Goal: Information Seeking & Learning: Learn about a topic

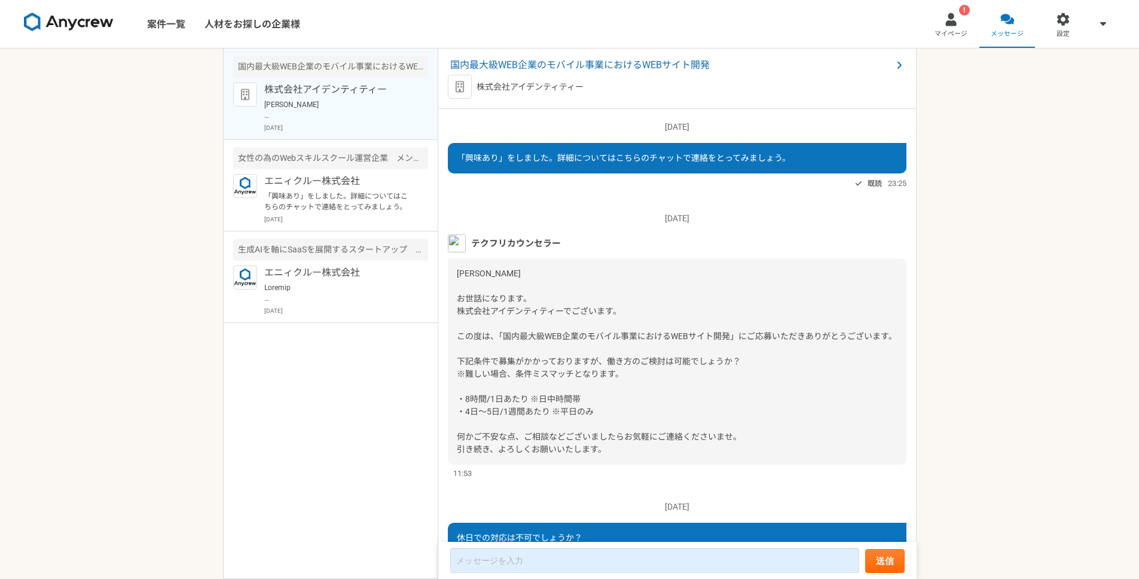
scroll to position [631, 0]
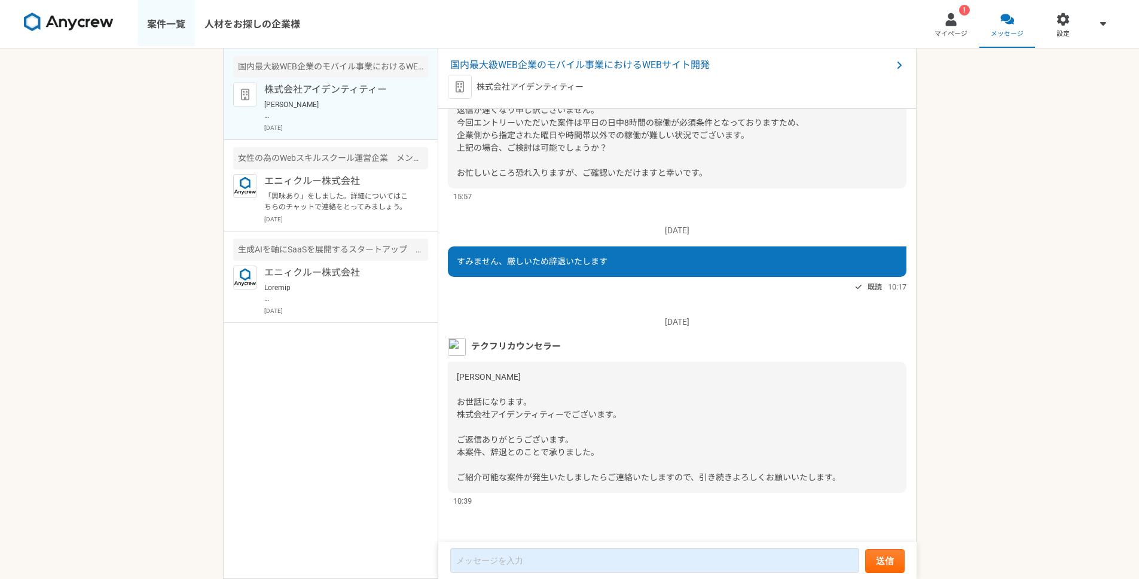
click at [169, 21] on link "案件一覧" at bounding box center [165, 24] width 57 height 48
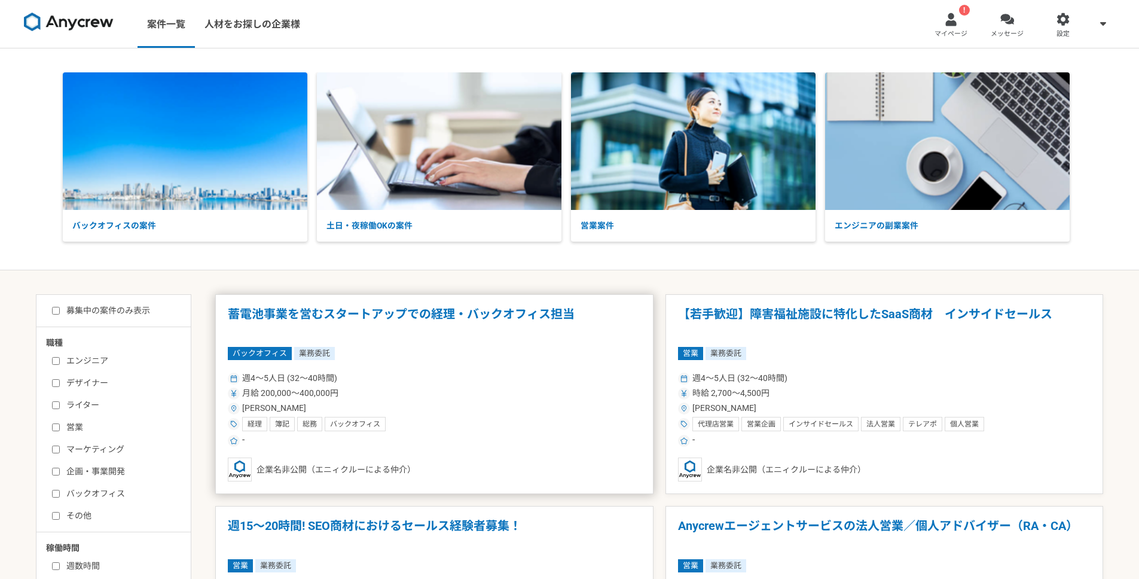
click at [374, 322] on h1 "蓄電池事業を営むスタートアップでの経理・バックオフィス担当" at bounding box center [434, 322] width 413 height 30
click at [946, 20] on div at bounding box center [951, 20] width 14 height 14
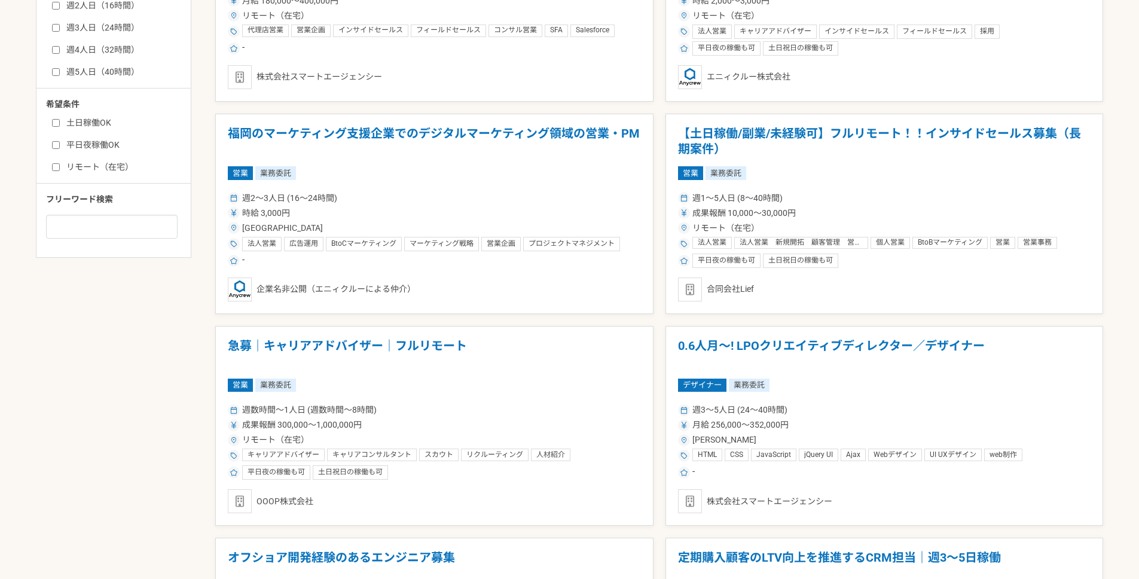
scroll to position [133, 0]
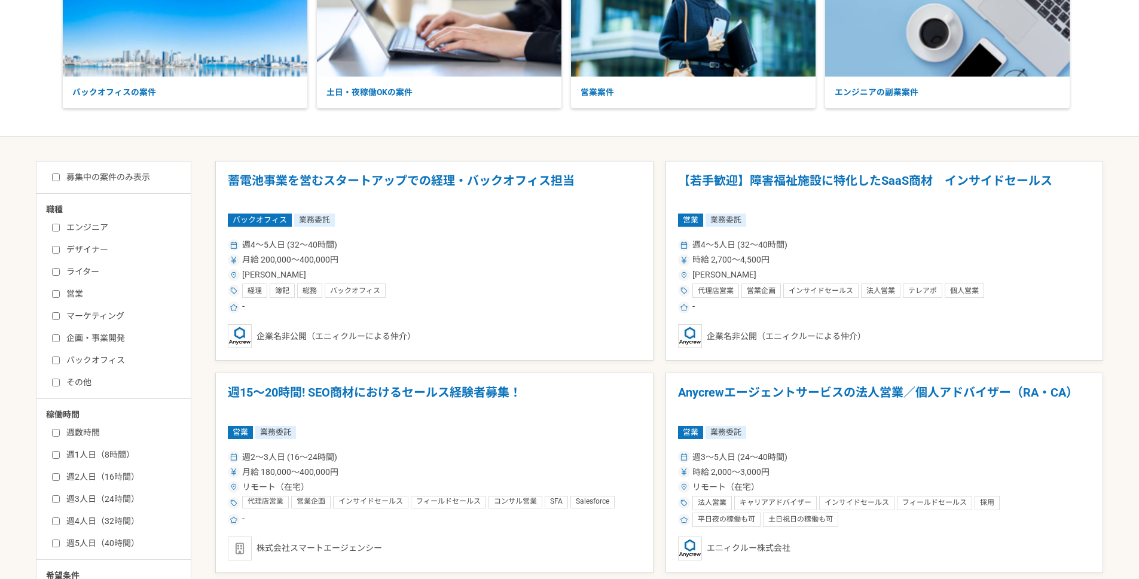
click at [81, 226] on label "エンジニア" at bounding box center [120, 227] width 137 height 13
click at [60, 226] on input "エンジニア" at bounding box center [56, 228] width 8 height 8
checkbox input "true"
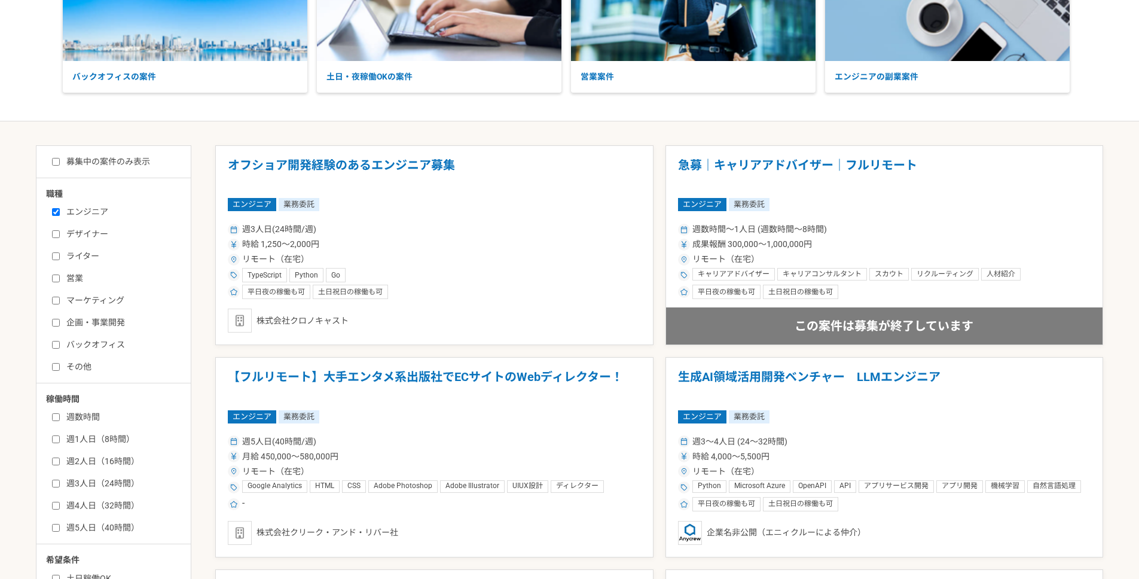
scroll to position [149, 0]
click at [359, 160] on h1 "オフショア開発経験のあるエンジニア募集" at bounding box center [434, 172] width 413 height 30
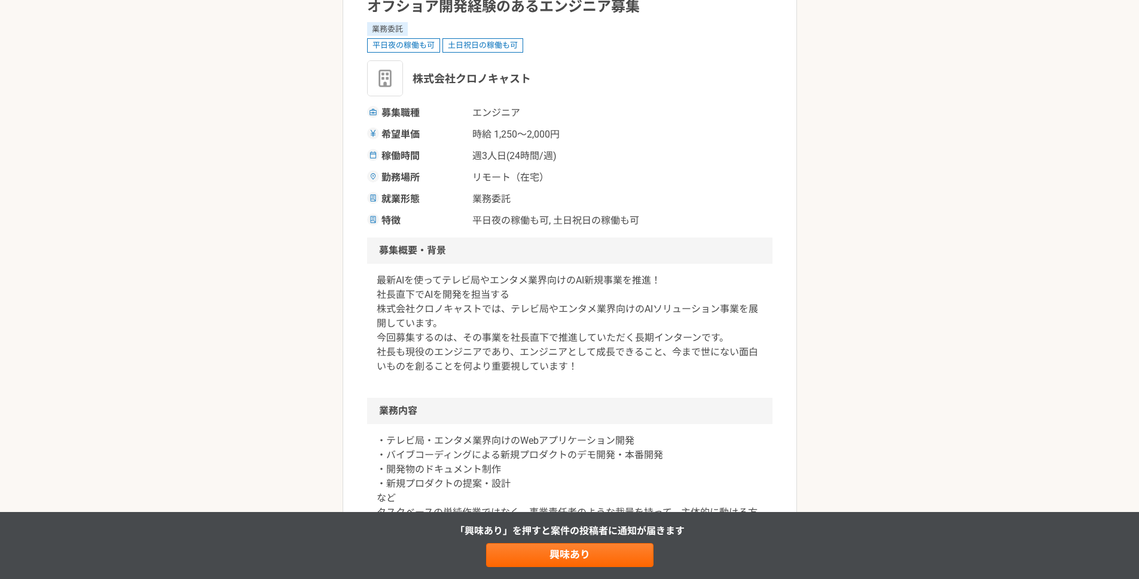
scroll to position [120, 0]
click at [439, 279] on p "最新AIを使ってテレビ局やエンタメ業界向けのAI新規事業を推進！ 社長直下でAIを開発を担当する 株式会社クロノキャストでは、テレビ局やエンタメ業界向けのAI…" at bounding box center [570, 323] width 386 height 100
click at [529, 287] on p "最新AIを使ってテレビ局やエンタメ業界向けのAI新規事業を推進！ 社長直下でAIを開発を担当する 株式会社クロノキャストでは、テレビ局やエンタメ業界向けのAI…" at bounding box center [570, 323] width 386 height 100
drag, startPoint x: 446, startPoint y: 283, endPoint x: 522, endPoint y: 308, distance: 80.0
click at [523, 307] on p "最新AIを使ってテレビ局やエンタメ業界向けのAI新規事業を推進！ 社長直下でAIを開発を担当する 株式会社クロノキャストでは、テレビ局やエンタメ業界向けのAI…" at bounding box center [570, 323] width 386 height 100
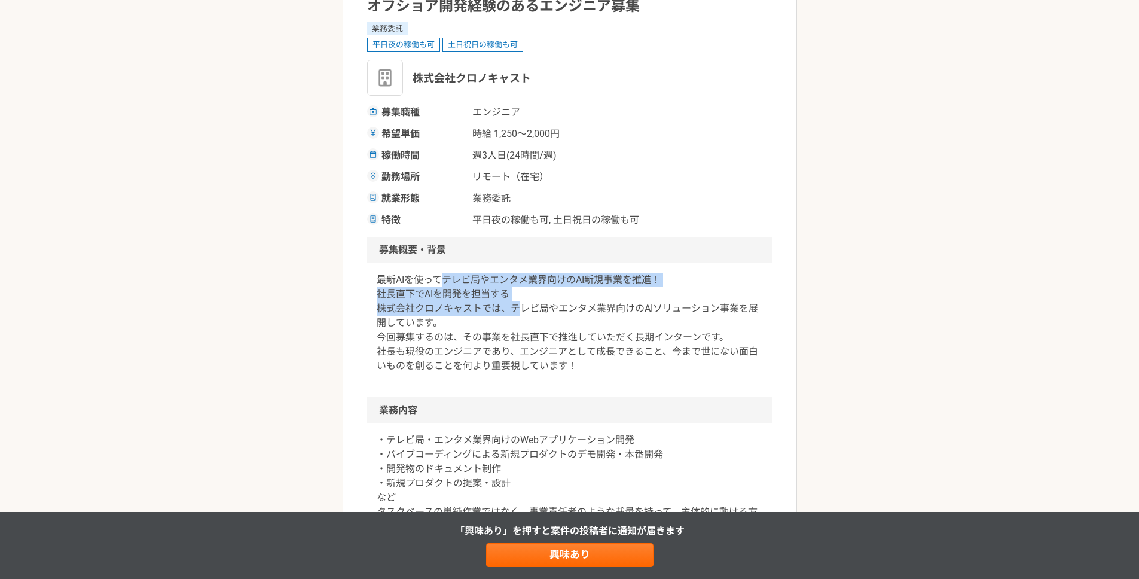
click at [522, 308] on p "最新AIを使ってテレビ局やエンタメ業界向けのAI新規事業を推進！ 社長直下でAIを開発を担当する 株式会社クロノキャストでは、テレビ局やエンタメ業界向けのAI…" at bounding box center [570, 323] width 386 height 100
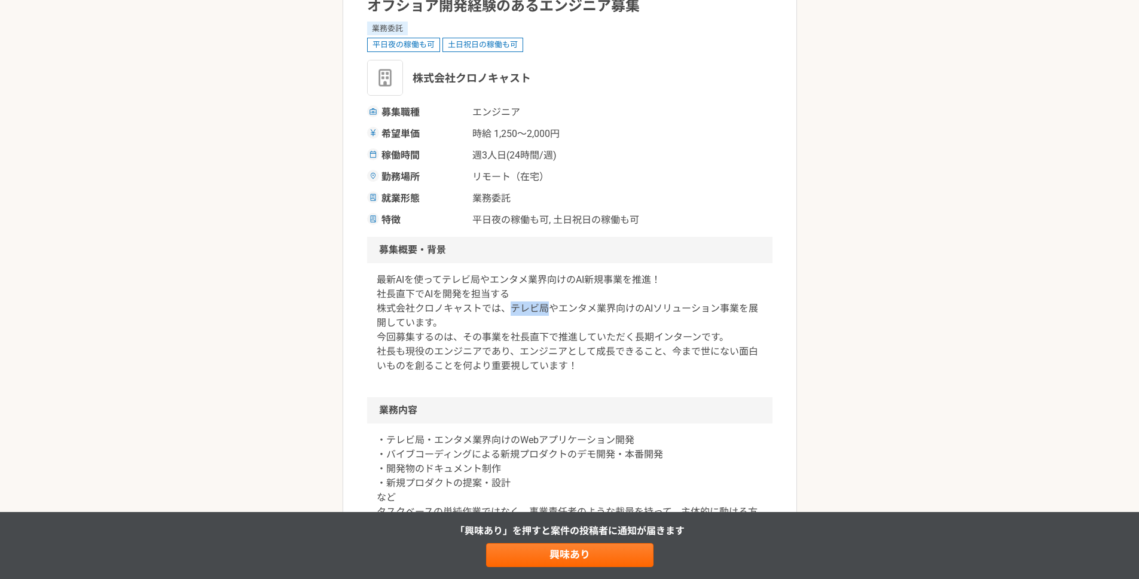
click at [522, 308] on p "最新AIを使ってテレビ局やエンタメ業界向けのAI新規事業を推進！ 社長直下でAIを開発を担当する 株式会社クロノキャストでは、テレビ局やエンタメ業界向けのAI…" at bounding box center [570, 323] width 386 height 100
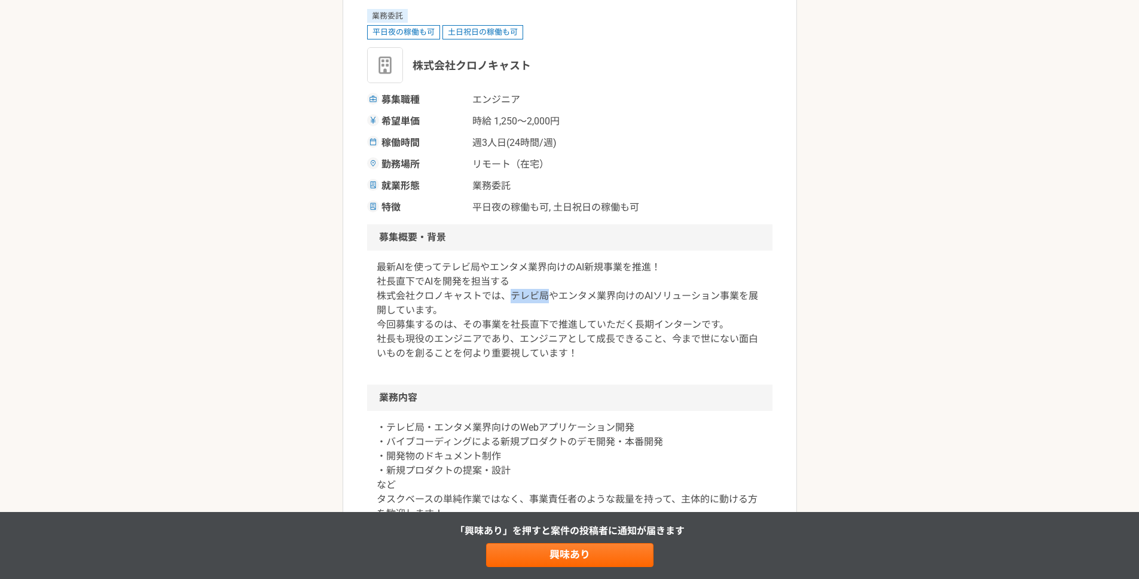
scroll to position [152, 0]
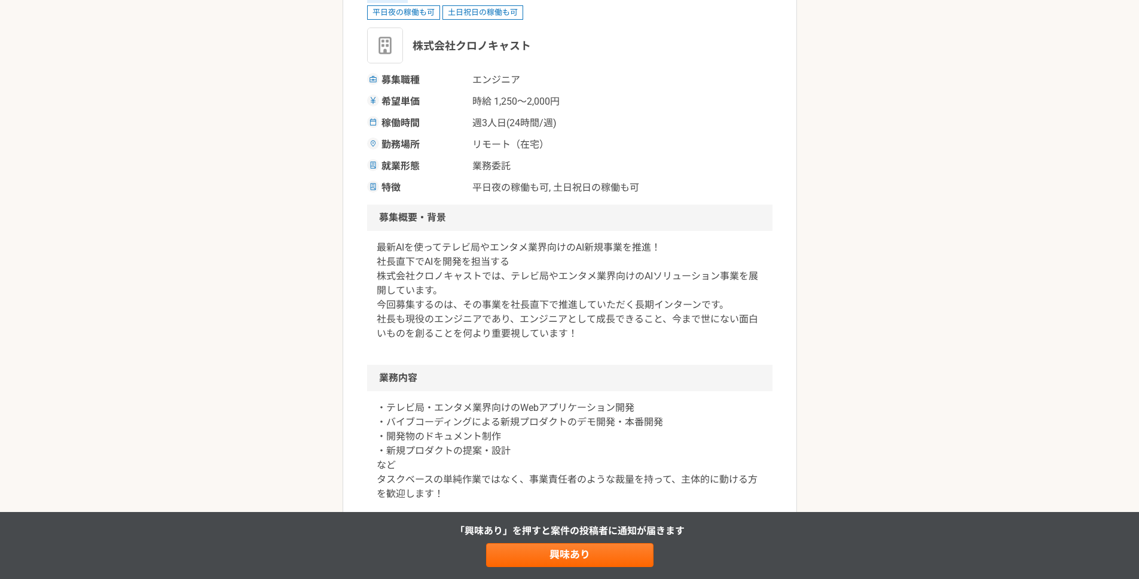
click at [490, 313] on p "最新AIを使ってテレビ局やエンタメ業界向けのAI新規事業を推進！ 社長直下でAIを開発を担当する 株式会社クロノキャストでは、テレビ局やエンタメ業界向けのAI…" at bounding box center [570, 290] width 386 height 100
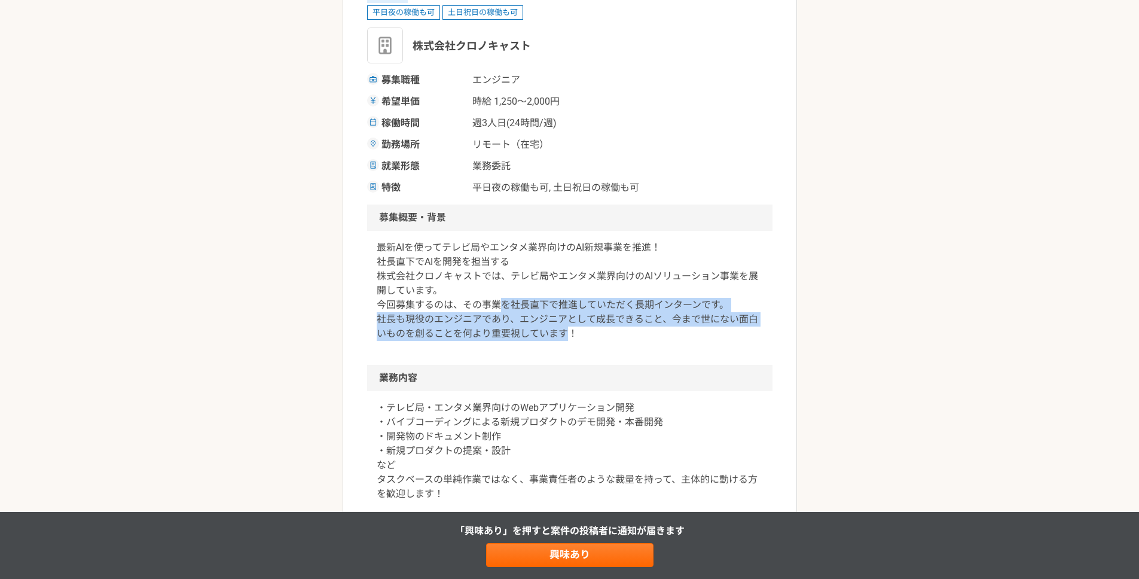
drag, startPoint x: 506, startPoint y: 313, endPoint x: 570, endPoint y: 330, distance: 66.8
click at [570, 330] on p "最新AIを使ってテレビ局やエンタメ業界向けのAI新規事業を推進！ 社長直下でAIを開発を担当する 株式会社クロノキャストでは、テレビ局やエンタメ業界向けのAI…" at bounding box center [570, 290] width 386 height 100
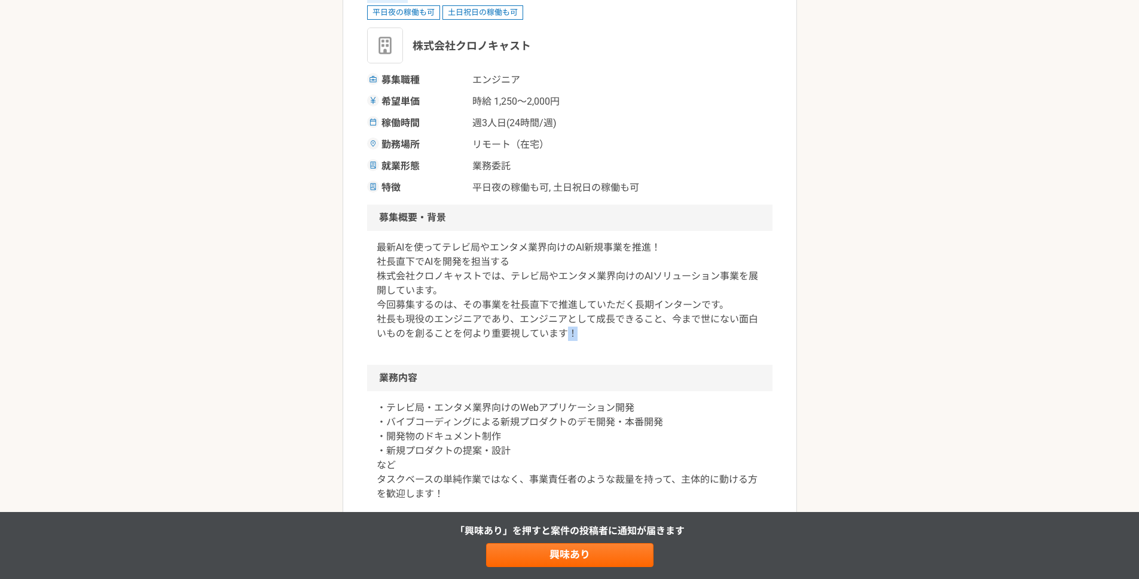
click at [570, 330] on p "最新AIを使ってテレビ局やエンタメ業界向けのAI新規事業を推進！ 社長直下でAIを開発を担当する 株式会社クロノキャストでは、テレビ局やエンタメ業界向けのAI…" at bounding box center [570, 290] width 386 height 100
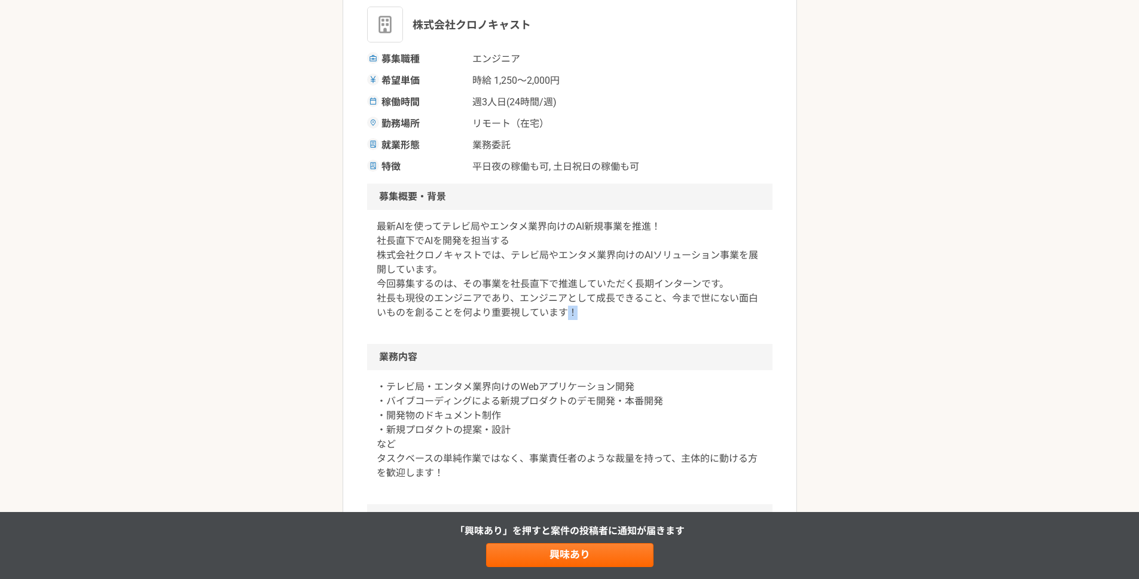
click at [518, 334] on div "最新AIを使ってテレビ局やエンタメ業界向けのAI新規事業を推進！ 社長直下でAIを開発を担当する 株式会社クロノキャストでは、テレビ局やエンタメ業界向けのAI…" at bounding box center [569, 277] width 405 height 134
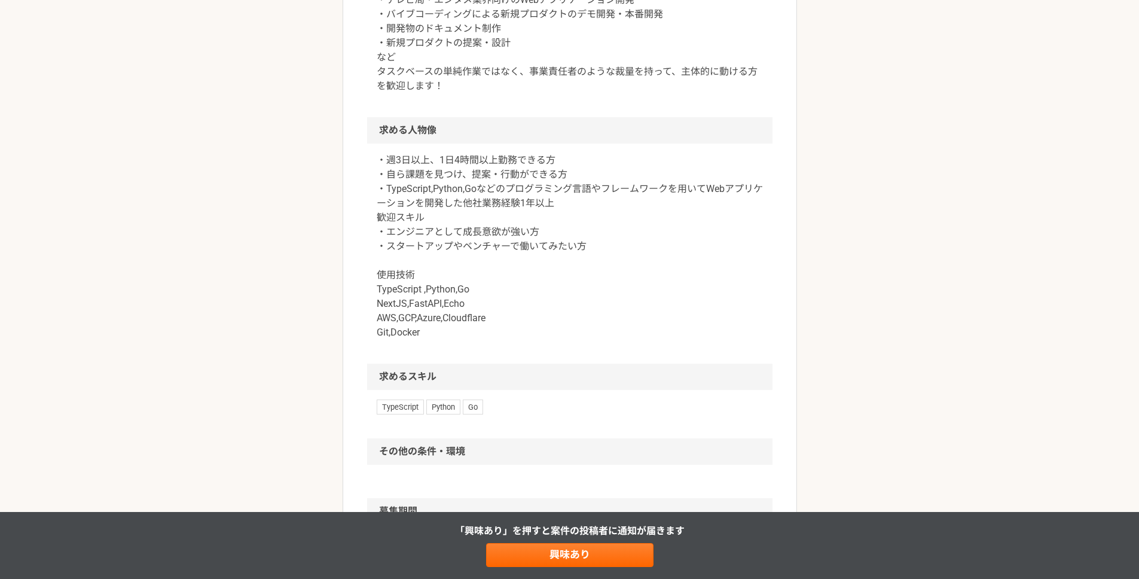
scroll to position [580, 0]
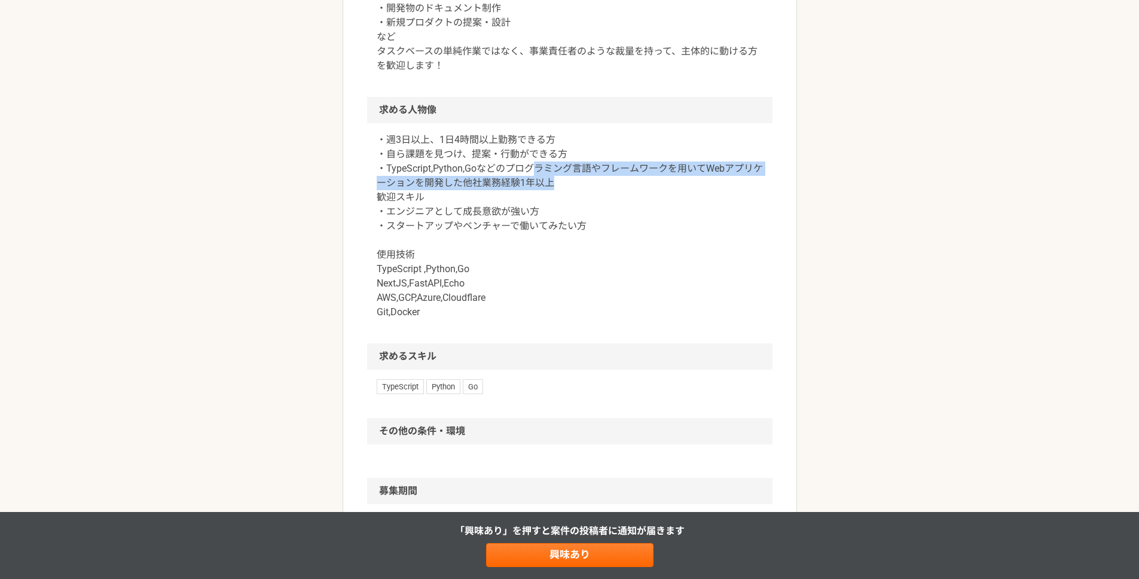
drag, startPoint x: 538, startPoint y: 169, endPoint x: 583, endPoint y: 186, distance: 48.6
click at [583, 186] on p "・週3日以上、1日4時間以上勤務できる方 ・自ら課題を見つけ、提案・行動ができる方 ・TypeScript,Python,Goなどのプログラミング言語やフレー…" at bounding box center [570, 226] width 386 height 186
click at [584, 186] on p "・週3日以上、1日4時間以上勤務できる方 ・自ら課題を見つけ、提案・行動ができる方 ・TypeScript,Python,Goなどのプログラミング言語やフレー…" at bounding box center [570, 226] width 386 height 186
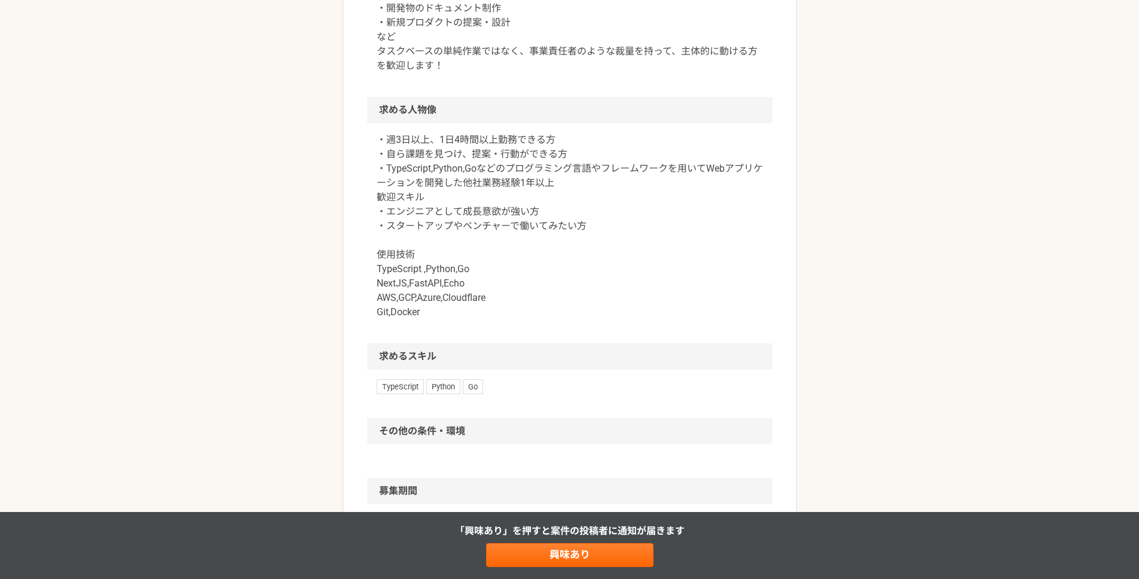
click at [604, 191] on p "・週3日以上、1日4時間以上勤務できる方 ・自ら課題を見つけ、提案・行動ができる方 ・TypeScript,Python,Goなどのプログラミング言語やフレー…" at bounding box center [570, 226] width 386 height 186
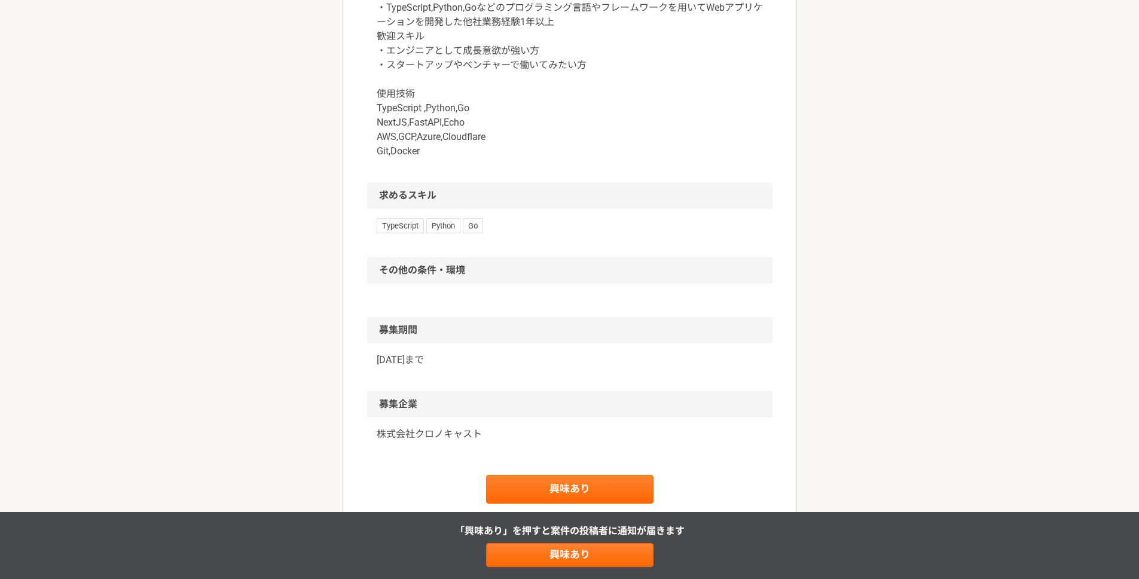
scroll to position [842, 0]
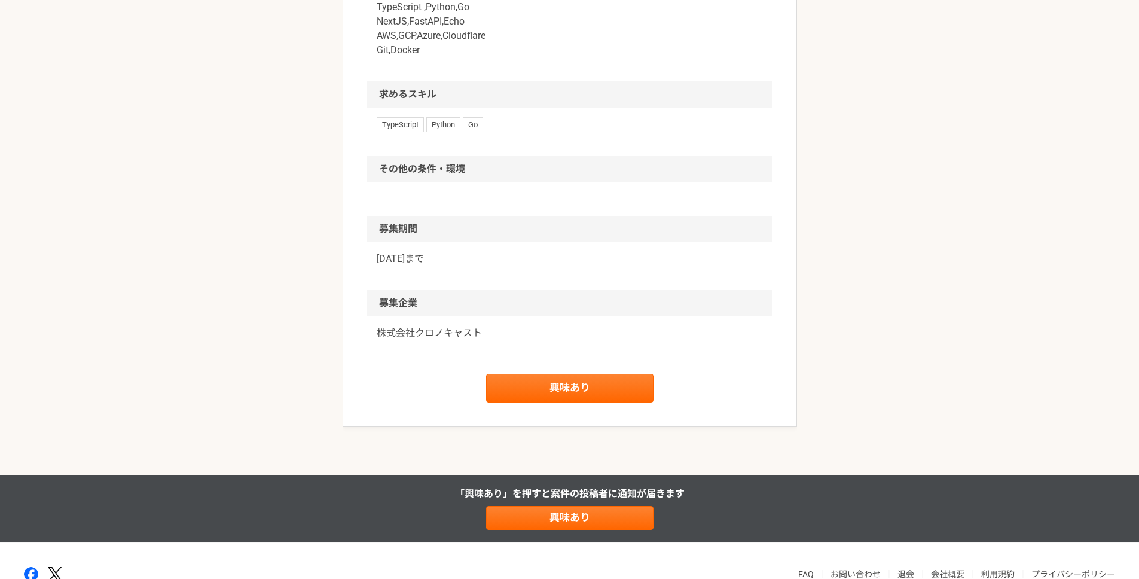
click at [382, 333] on p "株式会社クロノキャスト" at bounding box center [570, 333] width 386 height 14
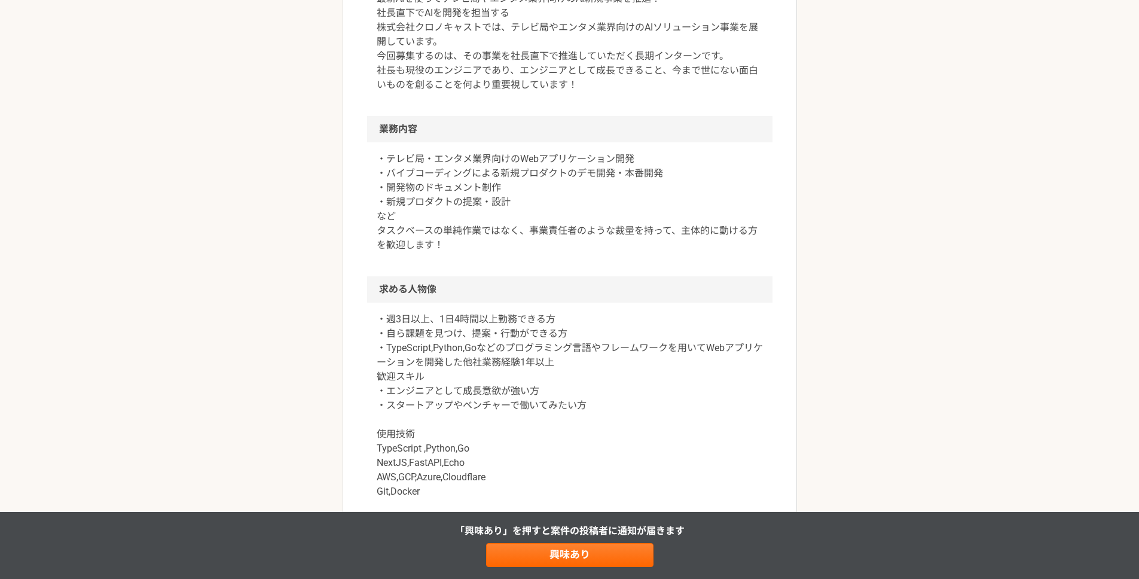
scroll to position [401, 0]
click at [437, 320] on p "・週3日以上、1日4時間以上勤務できる方 ・自ら課題を見つけ、提案・行動ができる方 ・TypeScript,Python,Goなどのプログラミング言語やフレー…" at bounding box center [570, 405] width 386 height 186
drag, startPoint x: 437, startPoint y: 320, endPoint x: 557, endPoint y: 328, distance: 120.4
click at [556, 329] on p "・週3日以上、1日4時間以上勤務できる方 ・自ら課題を見つけ、提案・行動ができる方 ・TypeScript,Python,Goなどのプログラミング言語やフレー…" at bounding box center [570, 405] width 386 height 186
click at [558, 328] on p "・週3日以上、1日4時間以上勤務できる方 ・自ら課題を見つけ、提案・行動ができる方 ・TypeScript,Python,Goなどのプログラミング言語やフレー…" at bounding box center [570, 405] width 386 height 186
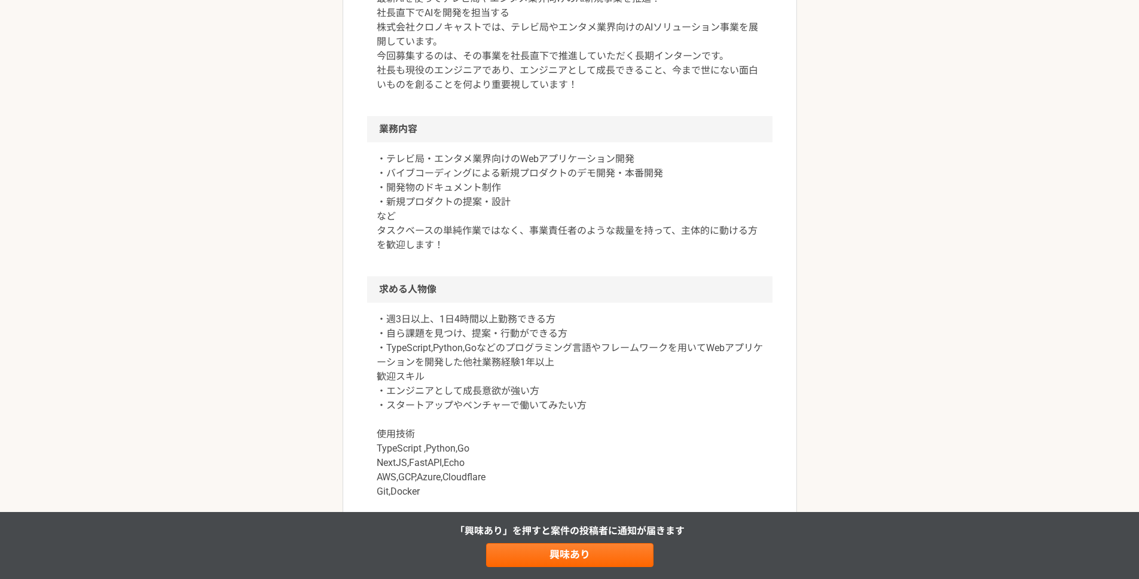
click at [562, 326] on p "・週3日以上、1日4時間以上勤務できる方 ・自ら課題を見つけ、提案・行動ができる方 ・TypeScript,Python,Goなどのプログラミング言語やフレー…" at bounding box center [570, 405] width 386 height 186
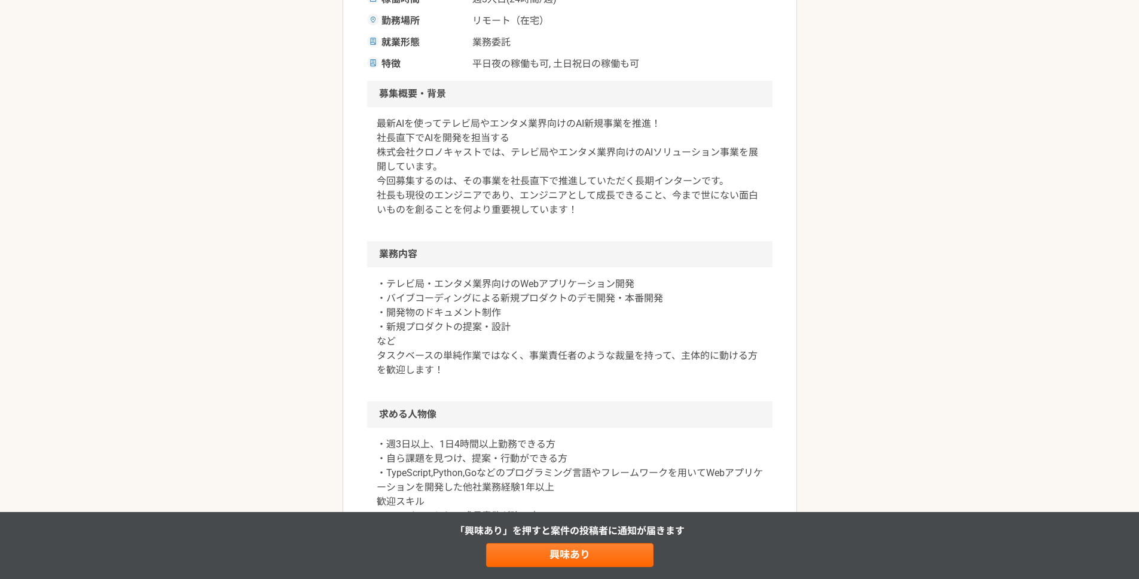
scroll to position [254, 0]
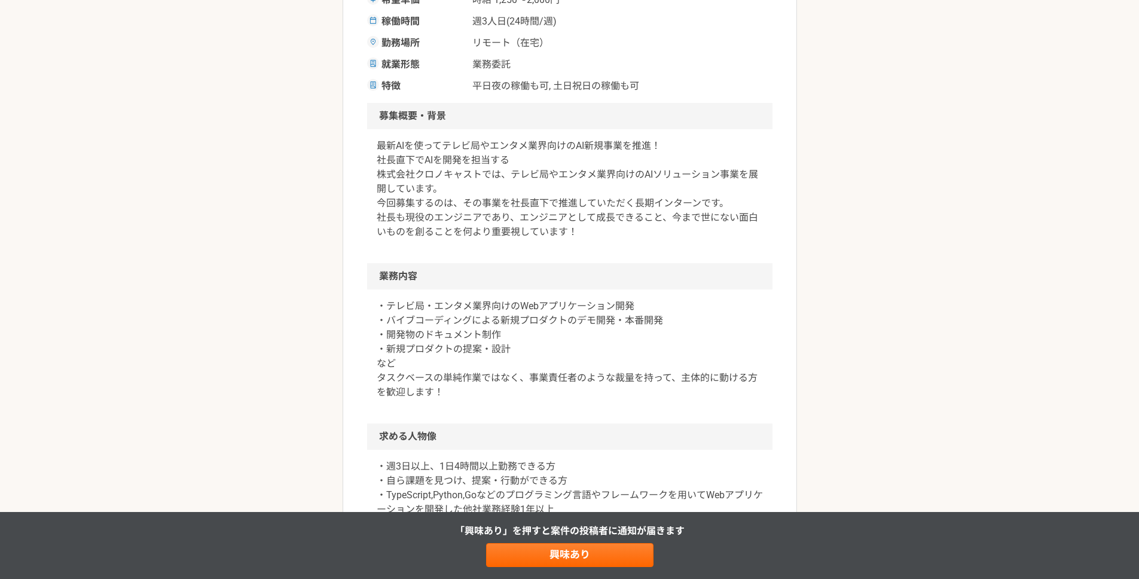
click at [515, 305] on p "・テレビ局・エンタメ業界向けのWebアプリケーション開発 ・バイブコーディングによる新規プロダクトのデモ開発・本番開発 ・開発物のドキュメント制作 ・新規プロ…" at bounding box center [570, 349] width 386 height 100
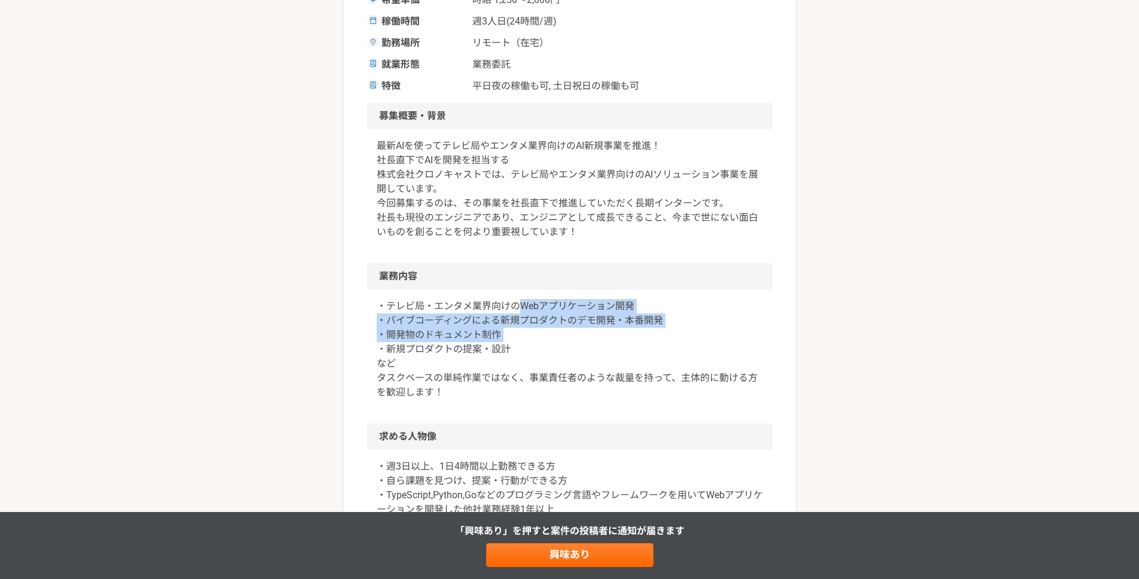
drag, startPoint x: 515, startPoint y: 305, endPoint x: 577, endPoint y: 333, distance: 67.4
click at [577, 332] on p "・テレビ局・エンタメ業界向けのWebアプリケーション開発 ・バイブコーディングによる新規プロダクトのデモ開発・本番開発 ・開発物のドキュメント制作 ・新規プロ…" at bounding box center [570, 349] width 386 height 100
click at [577, 333] on p "・テレビ局・エンタメ業界向けのWebアプリケーション開発 ・バイブコーディングによる新規プロダクトのデモ開発・本番開発 ・開発物のドキュメント制作 ・新規プロ…" at bounding box center [570, 349] width 386 height 100
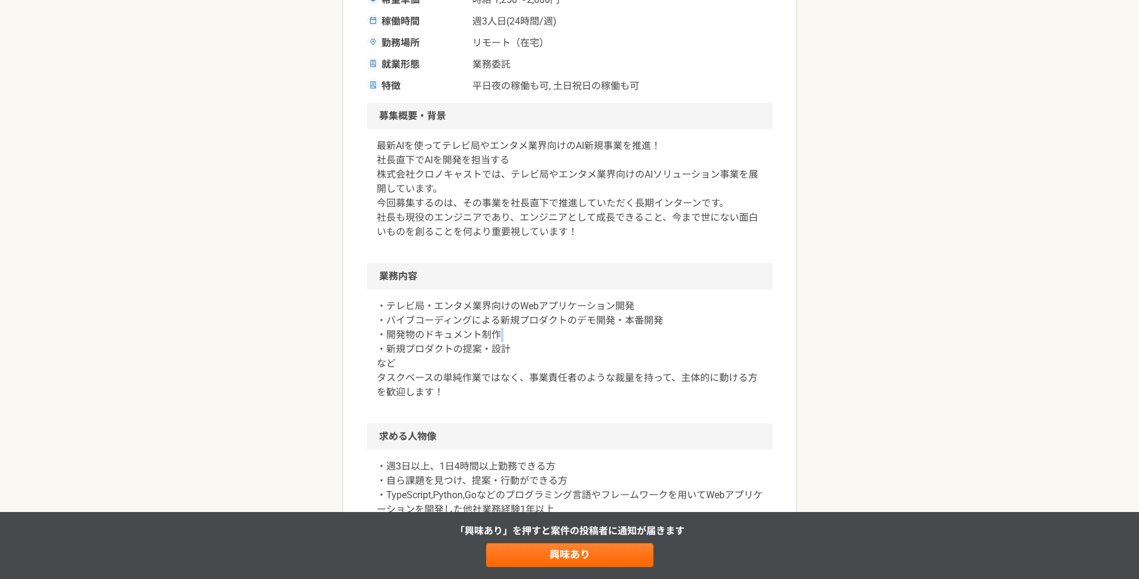
click at [578, 332] on p "・テレビ局・エンタメ業界向けのWebアプリケーション開発 ・バイブコーディングによる新規プロダクトのデモ開発・本番開発 ・開発物のドキュメント制作 ・新規プロ…" at bounding box center [570, 349] width 386 height 100
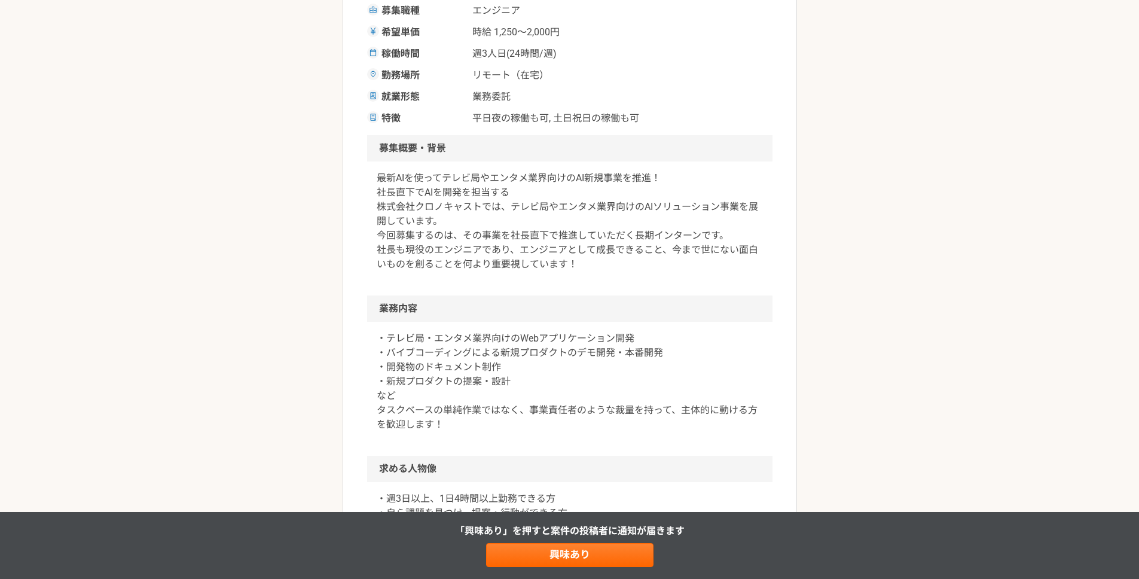
click at [597, 296] on h2 "業務内容" at bounding box center [569, 308] width 405 height 26
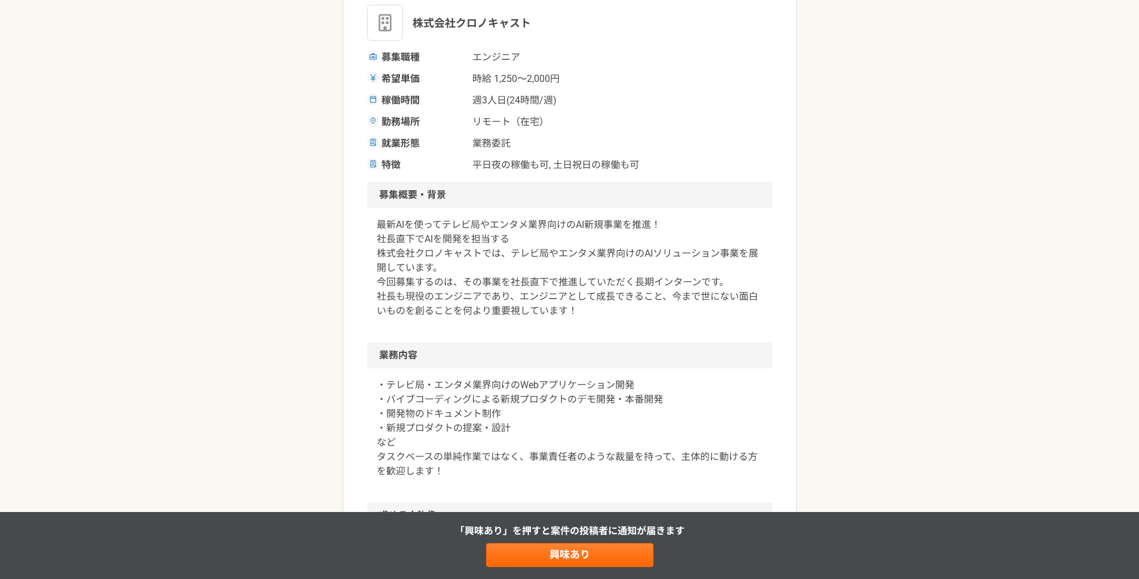
scroll to position [160, 0]
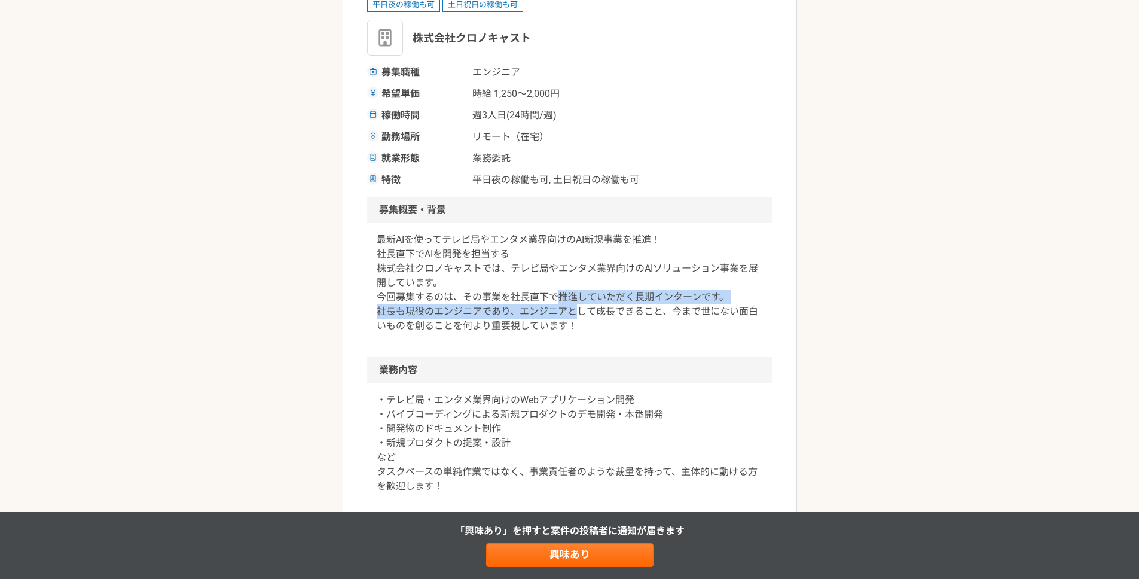
drag, startPoint x: 560, startPoint y: 297, endPoint x: 576, endPoint y: 312, distance: 21.6
click at [574, 310] on p "最新AIを使ってテレビ局やエンタメ業界向けのAI新規事業を推進！ 社長直下でAIを開発を担当する 株式会社クロノキャストでは、テレビ局やエンタメ業界向けのAI…" at bounding box center [570, 283] width 386 height 100
click at [577, 316] on p "最新AIを使ってテレビ局やエンタメ業界向けのAI新規事業を推進！ 社長直下でAIを開発を担当する 株式会社クロノキャストでは、テレビ局やエンタメ業界向けのAI…" at bounding box center [570, 283] width 386 height 100
drag, startPoint x: 594, startPoint y: 314, endPoint x: 570, endPoint y: 321, distance: 25.4
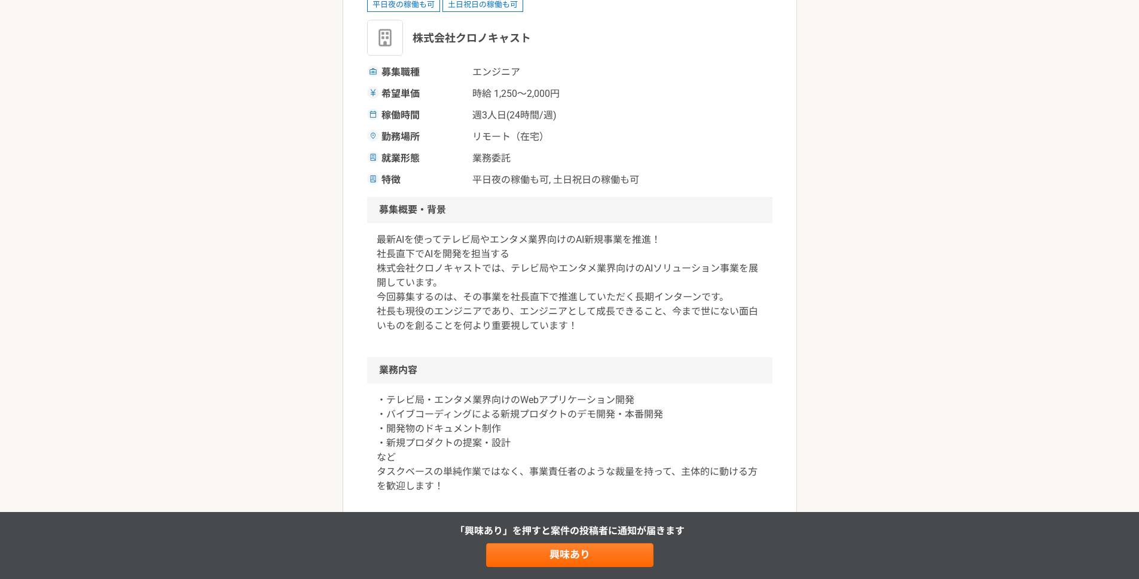
click at [593, 315] on p "最新AIを使ってテレビ局やエンタメ業界向けのAI新規事業を推進！ 社長直下でAIを開発を担当する 株式会社クロノキャストでは、テレビ局やエンタメ業界向けのAI…" at bounding box center [570, 283] width 386 height 100
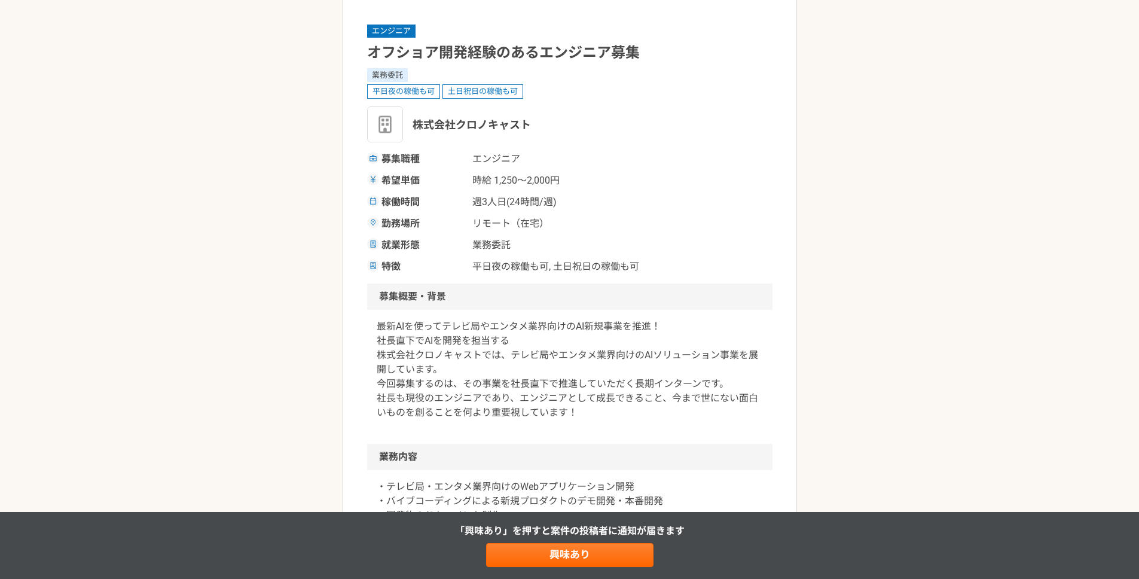
scroll to position [0, 0]
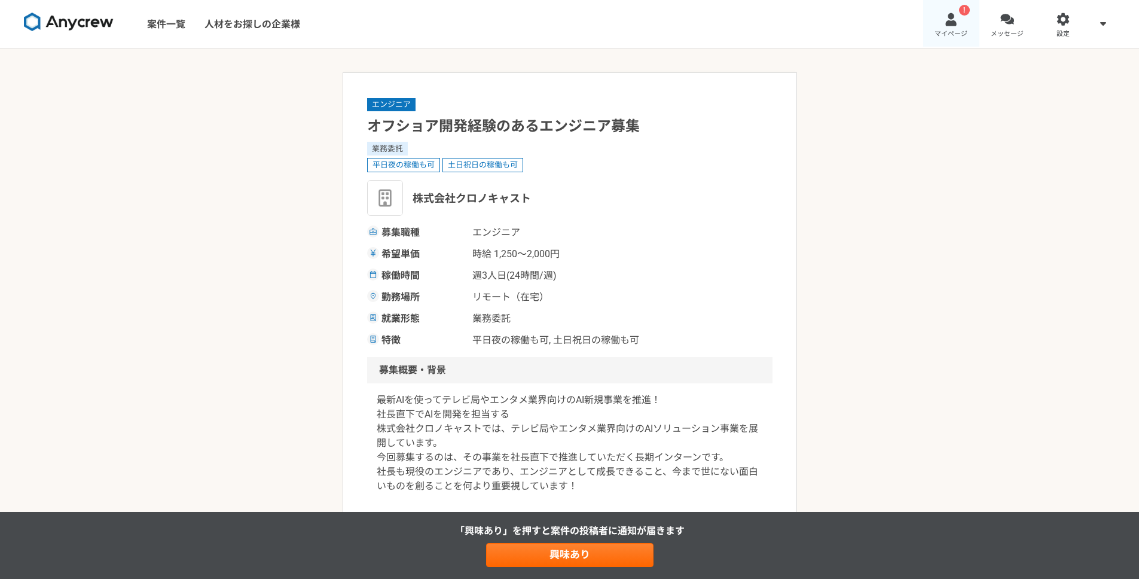
click at [972, 21] on link "! マイページ" at bounding box center [951, 24] width 56 height 48
click at [761, 305] on div "募集職種 エンジニア 希望単価 時給 1,250〜2,000円 稼働時間 週3人日(24時間/週) 勤務場所 リモート（在宅） 就業形態 業務委託 特徴 平日…" at bounding box center [569, 286] width 405 height 122
